Goal: Use online tool/utility: Utilize a website feature to perform a specific function

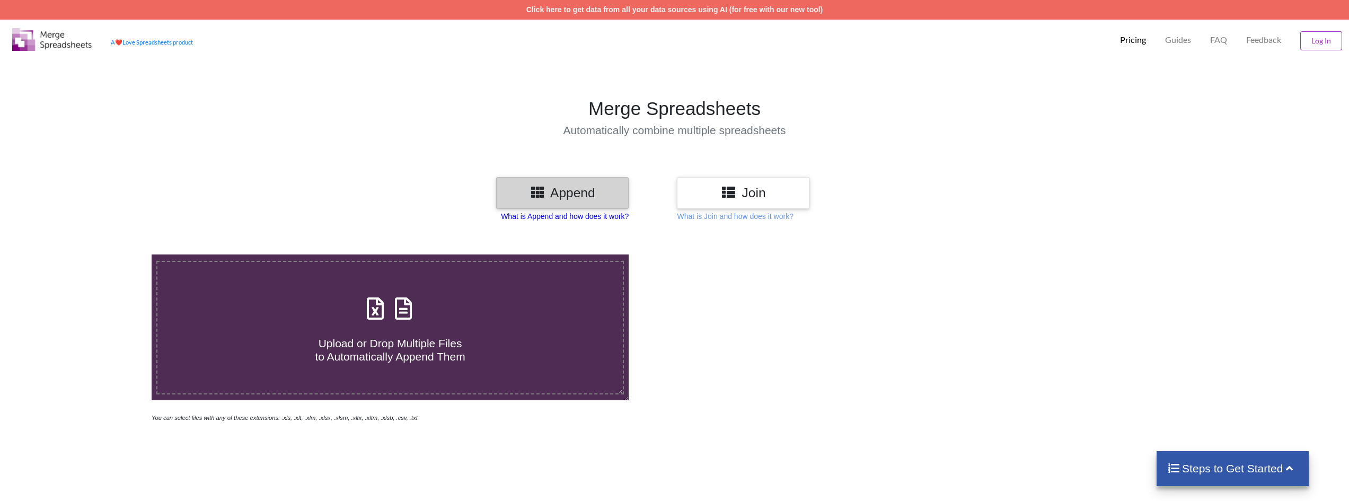
click at [600, 213] on p "What is Append and how does it work?" at bounding box center [565, 216] width 128 height 11
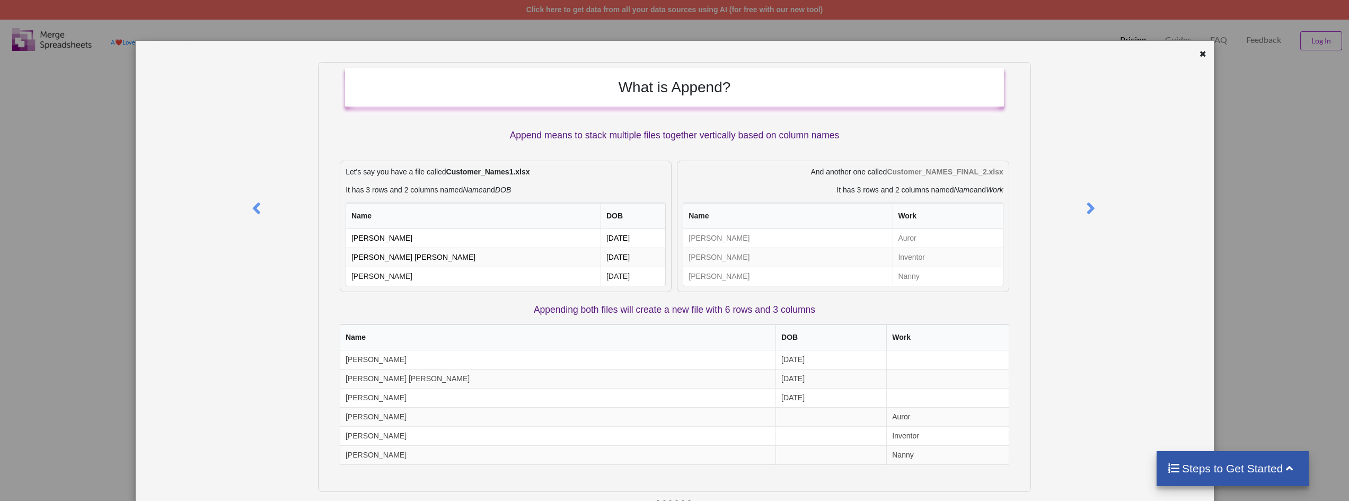
click at [1253, 160] on div "What is Append? Append means to stack multiple files together vertically based …" at bounding box center [674, 250] width 1349 height 501
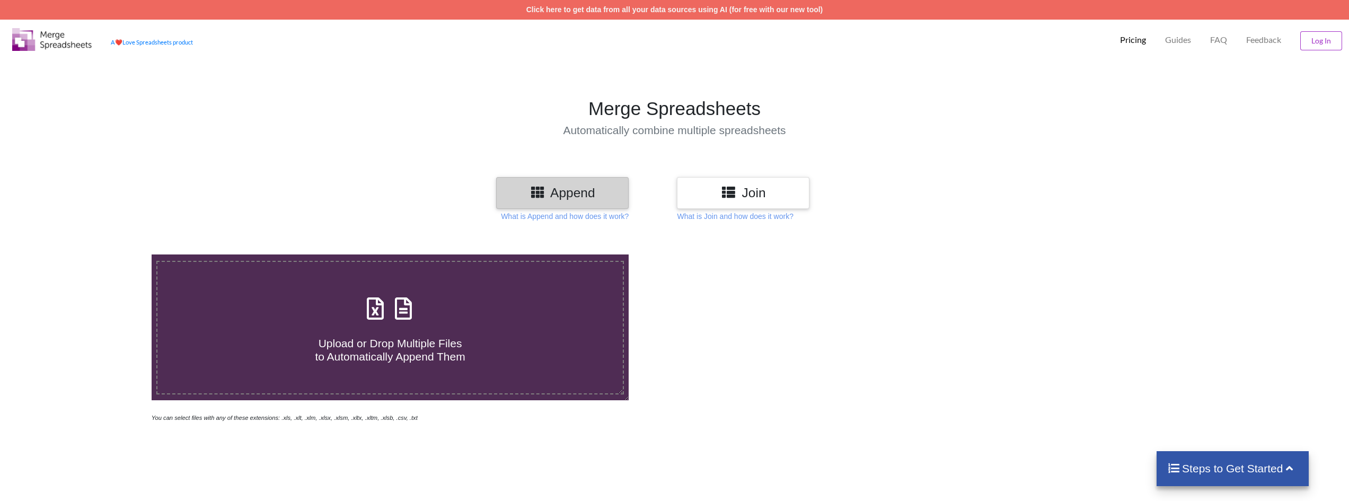
click at [786, 203] on div "Join" at bounding box center [743, 192] width 133 height 31
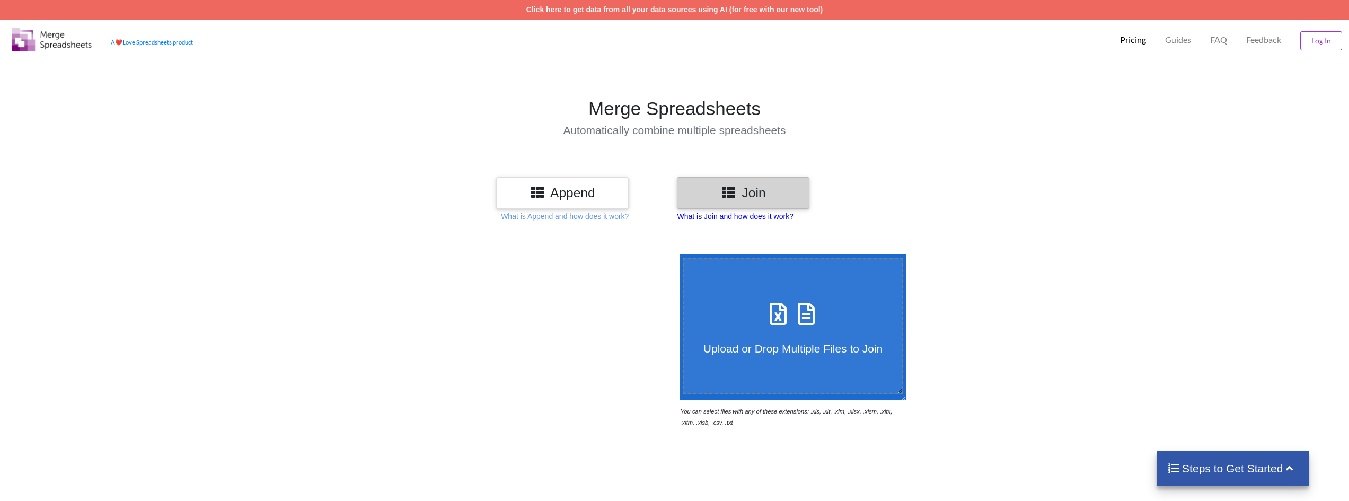
click at [782, 221] on p "What is Join and how does it work?" at bounding box center [735, 216] width 116 height 11
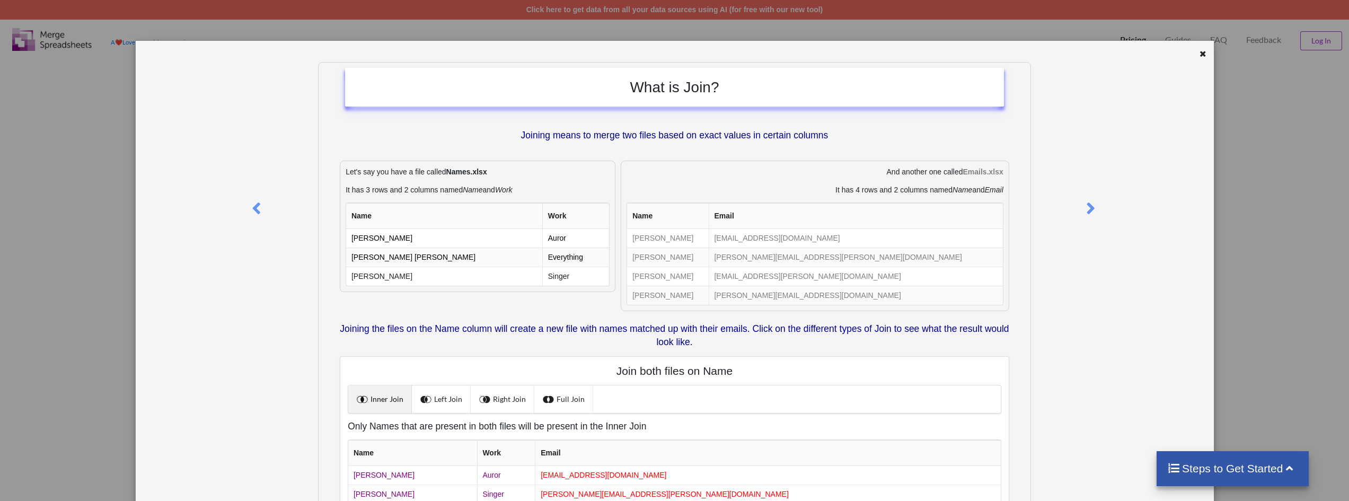
click at [1226, 206] on div "What is Join? Joining means to merge two files based on exact values in certain…" at bounding box center [674, 250] width 1349 height 501
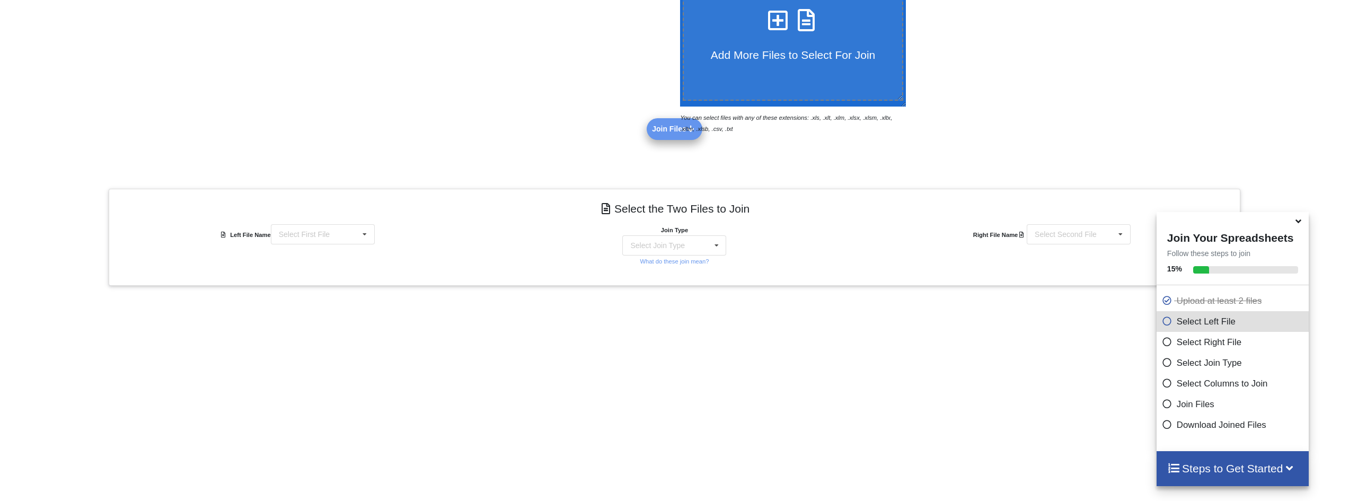
scroll to position [340, 0]
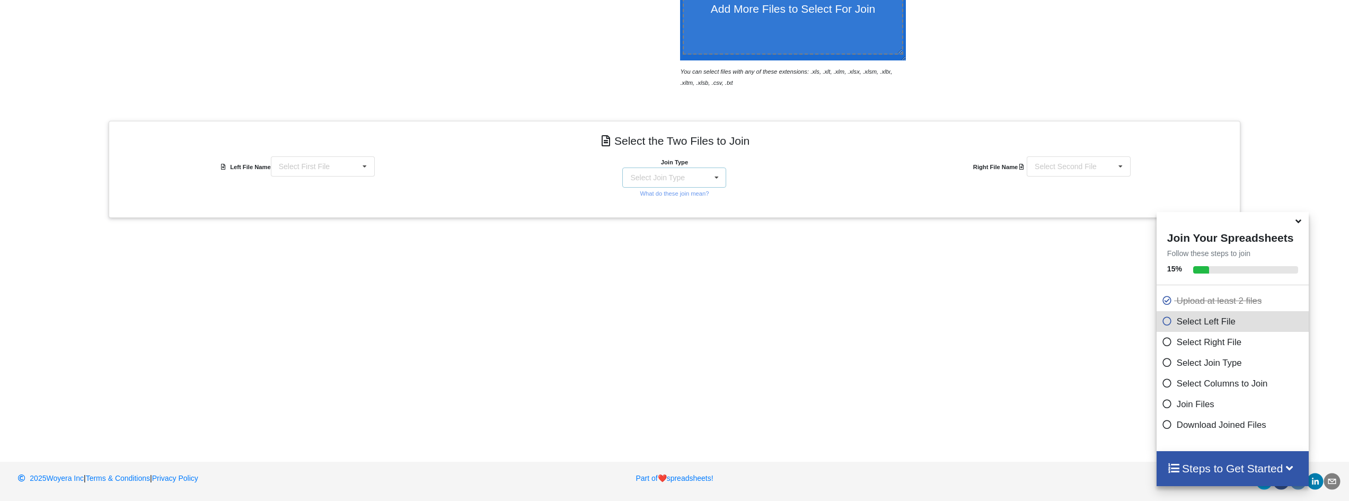
click at [693, 183] on div "Select Join Type INNER JOIN LEFT JOIN RIGHT JOIN FULL JOIN" at bounding box center [674, 178] width 104 height 20
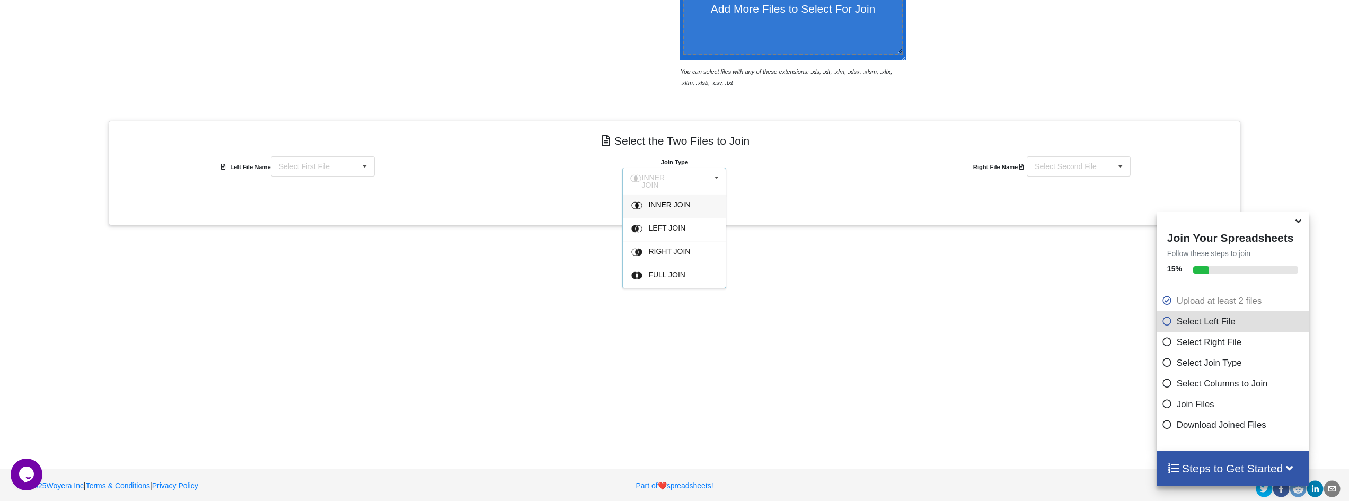
scroll to position [0, 0]
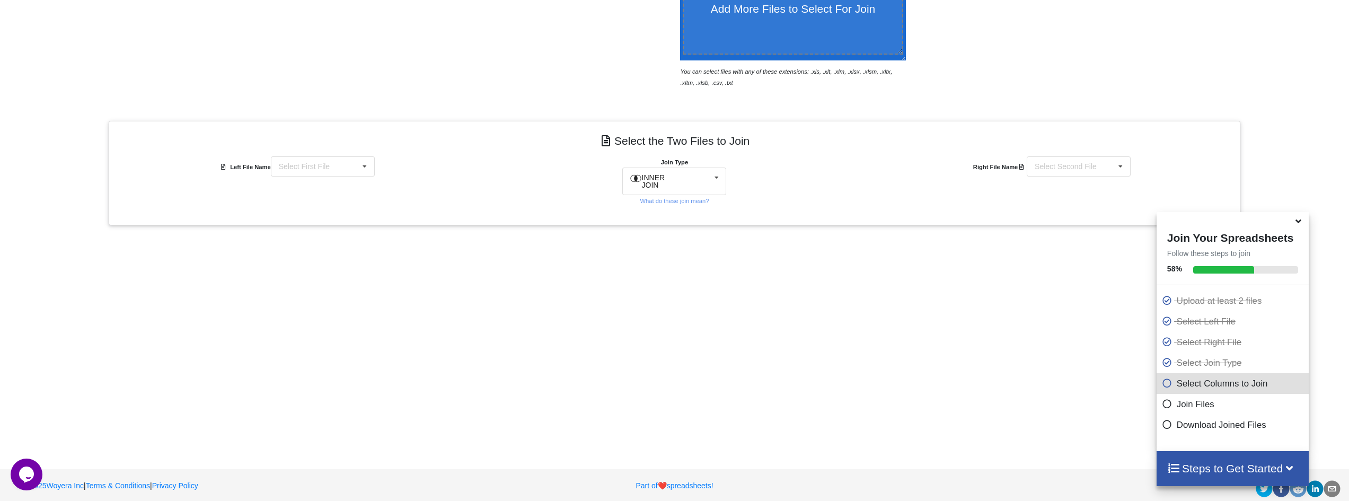
click at [667, 306] on div "Add More Files to Select For Join You can select files with any of these extens…" at bounding box center [674, 169] width 1349 height 555
click at [351, 169] on div "Select First File TARIK KAYU KEL 4.xlsx : Sheet1 GRADASI AGREGAT HALUS-KEL 04.x…" at bounding box center [323, 166] width 104 height 20
click at [340, 190] on span "TARIK KAYU KEL 4.xlsx : Sheet1" at bounding box center [320, 186] width 110 height 8
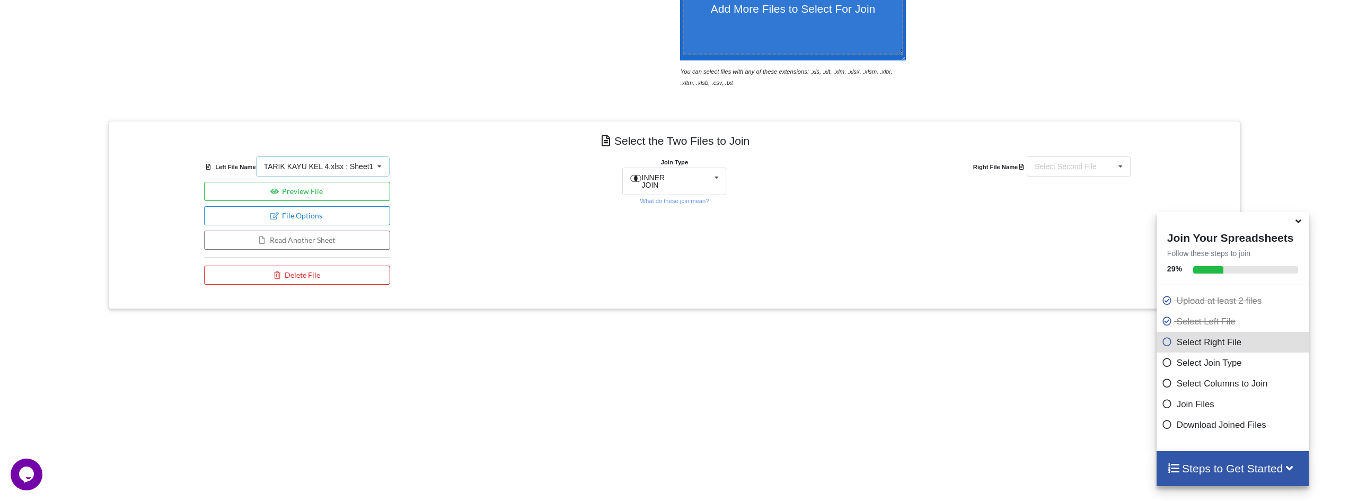
click at [333, 170] on div "TARIK KAYU KEL 4.xlsx : Sheet1" at bounding box center [319, 166] width 110 height 7
click at [328, 214] on span "GRADASI AGREGAT HALUS-KEL 04.xlsx : Sheet1" at bounding box center [321, 209] width 113 height 16
click at [1113, 172] on icon at bounding box center [1121, 167] width 16 height 20
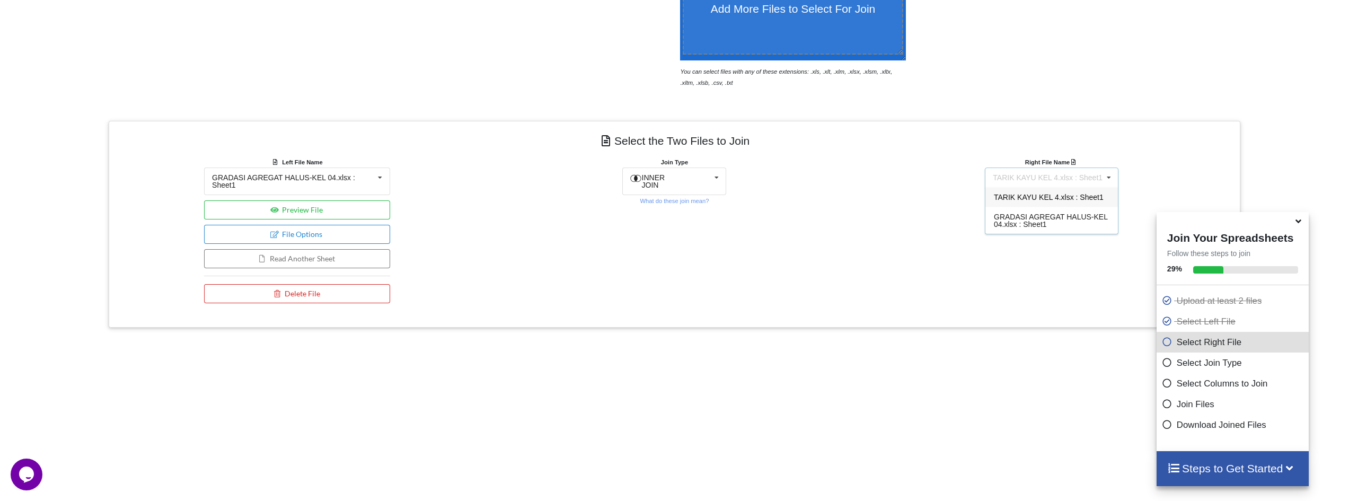
click at [944, 232] on div "Right File Name TARIK KAYU KEL 4.xlsx : Sheet1 TARIK KAYU KEL 4.xlsx : Sheet1 G…" at bounding box center [1051, 232] width 377 height 152
